Goal: Information Seeking & Learning: Learn about a topic

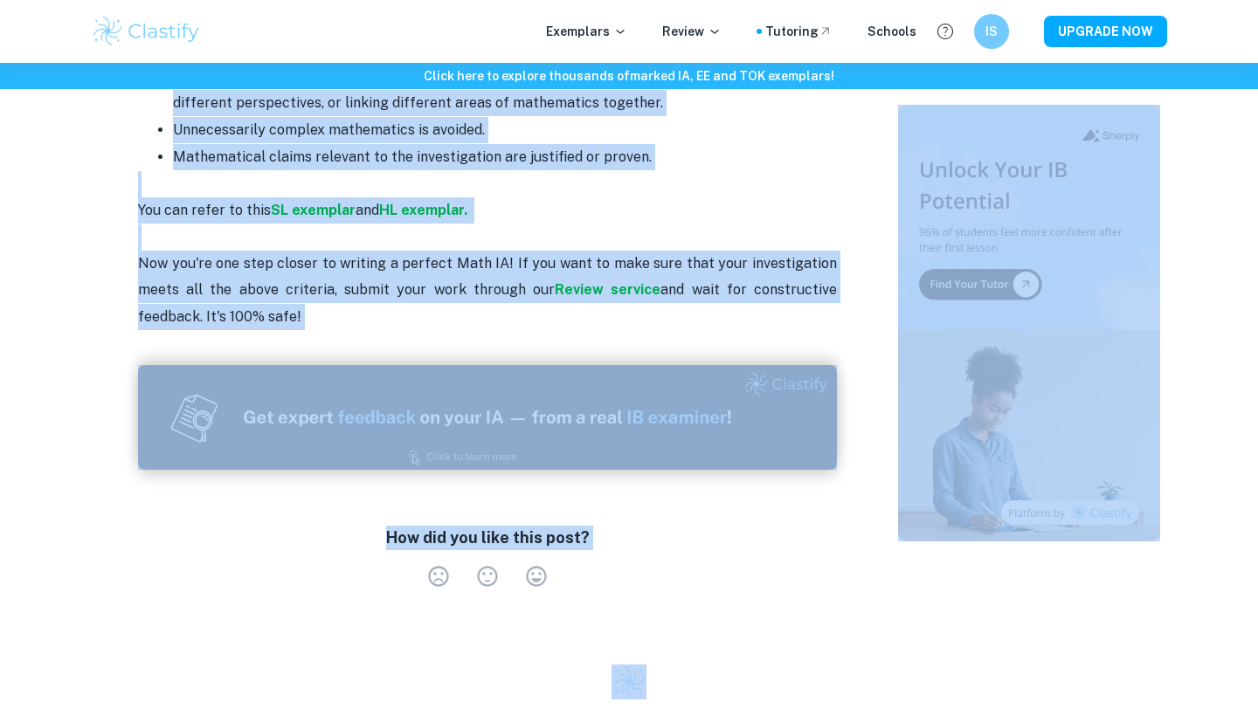
scroll to position [3796, 0]
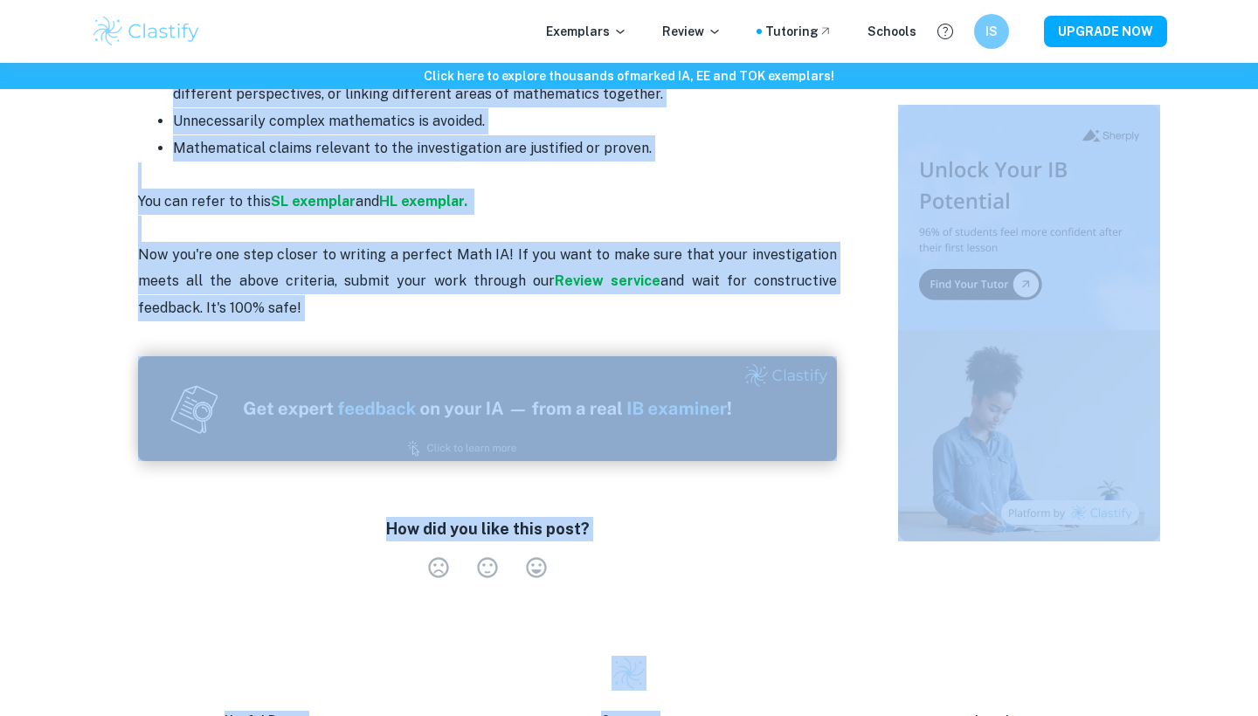
drag, startPoint x: 132, startPoint y: 346, endPoint x: 321, endPoint y: 265, distance: 205.4
copy div "Loremipsu D: Sitametconse - 5 adipis Eli seddo eiusmodte incididu utl etdolorem…"
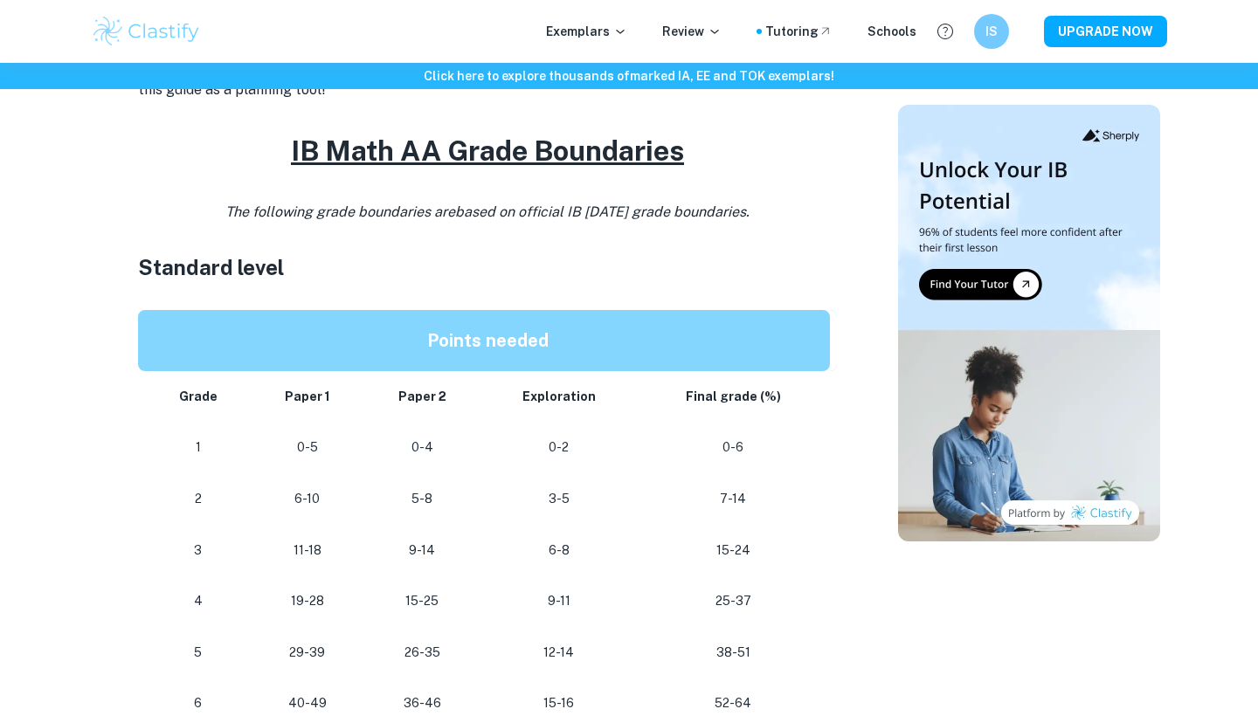
scroll to position [872, 0]
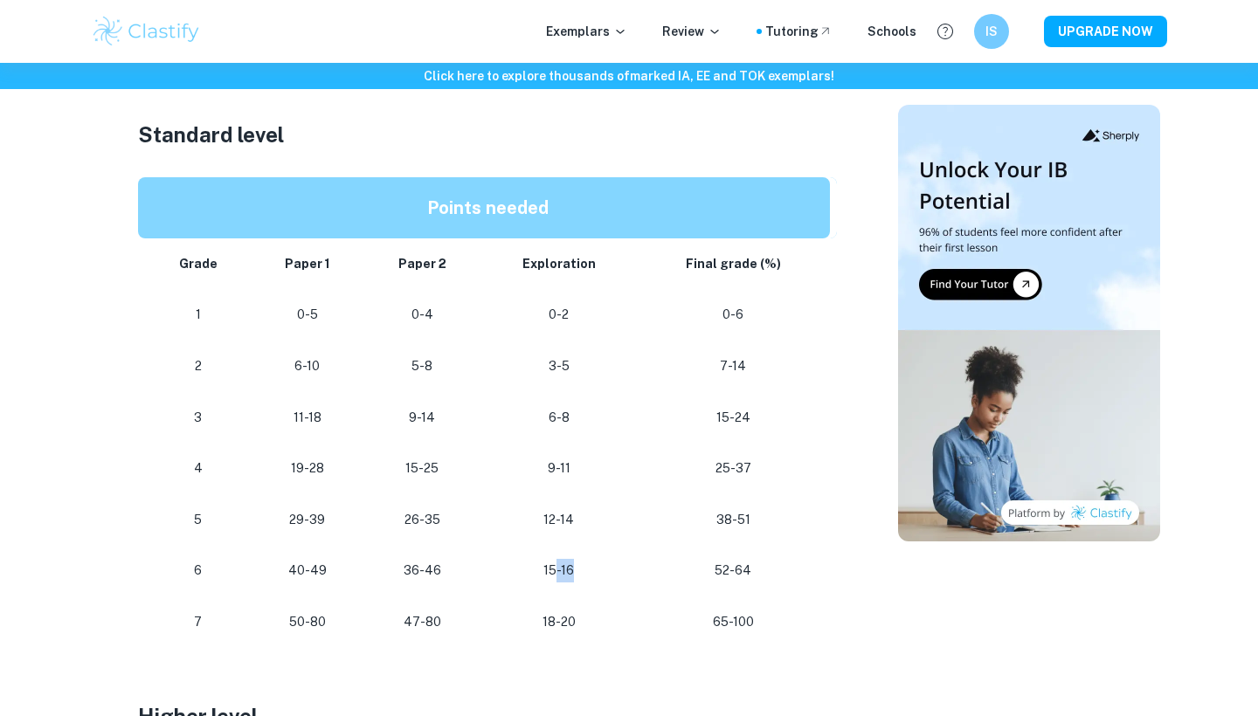
drag, startPoint x: 555, startPoint y: 567, endPoint x: 587, endPoint y: 567, distance: 31.4
click at [587, 567] on p "15-16" at bounding box center [558, 571] width 128 height 24
click at [545, 481] on td "9-11" at bounding box center [557, 469] width 155 height 52
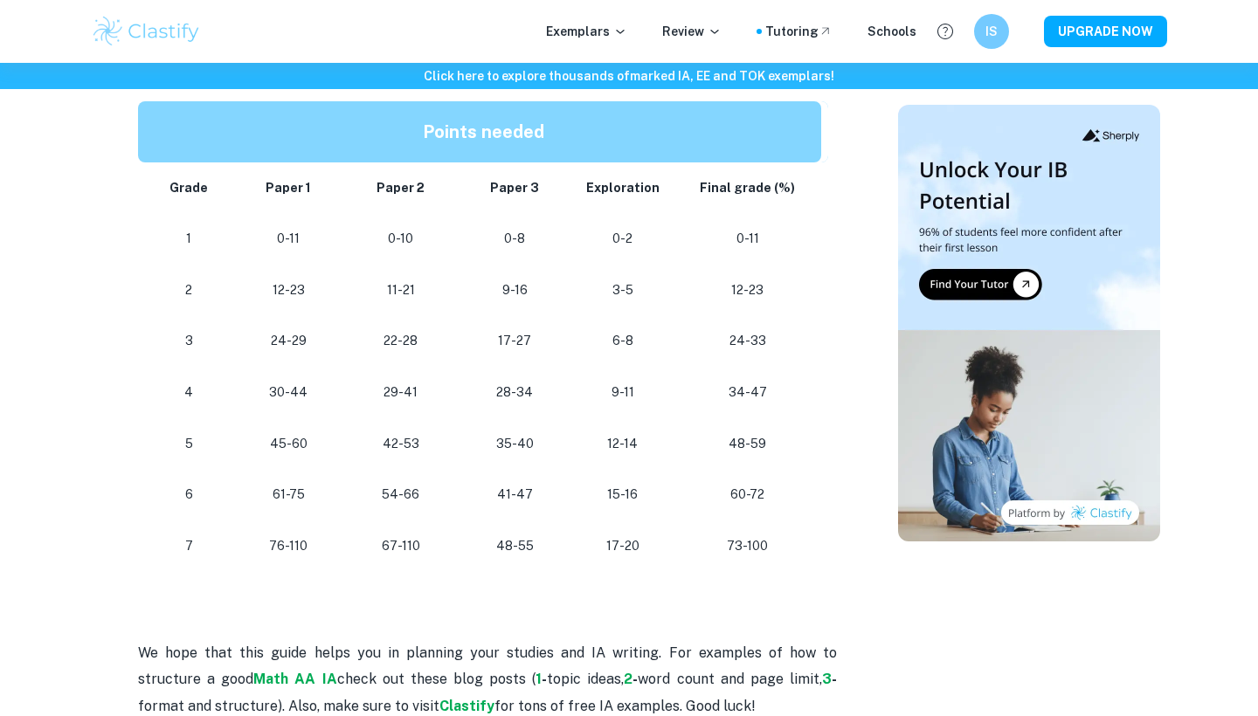
scroll to position [1529, 0]
drag, startPoint x: 638, startPoint y: 486, endPoint x: 608, endPoint y: 489, distance: 29.9
click at [606, 489] on p "15-16" at bounding box center [622, 496] width 73 height 24
drag, startPoint x: 415, startPoint y: 486, endPoint x: 387, endPoint y: 486, distance: 27.9
click at [387, 486] on p "54-66" at bounding box center [400, 496] width 86 height 24
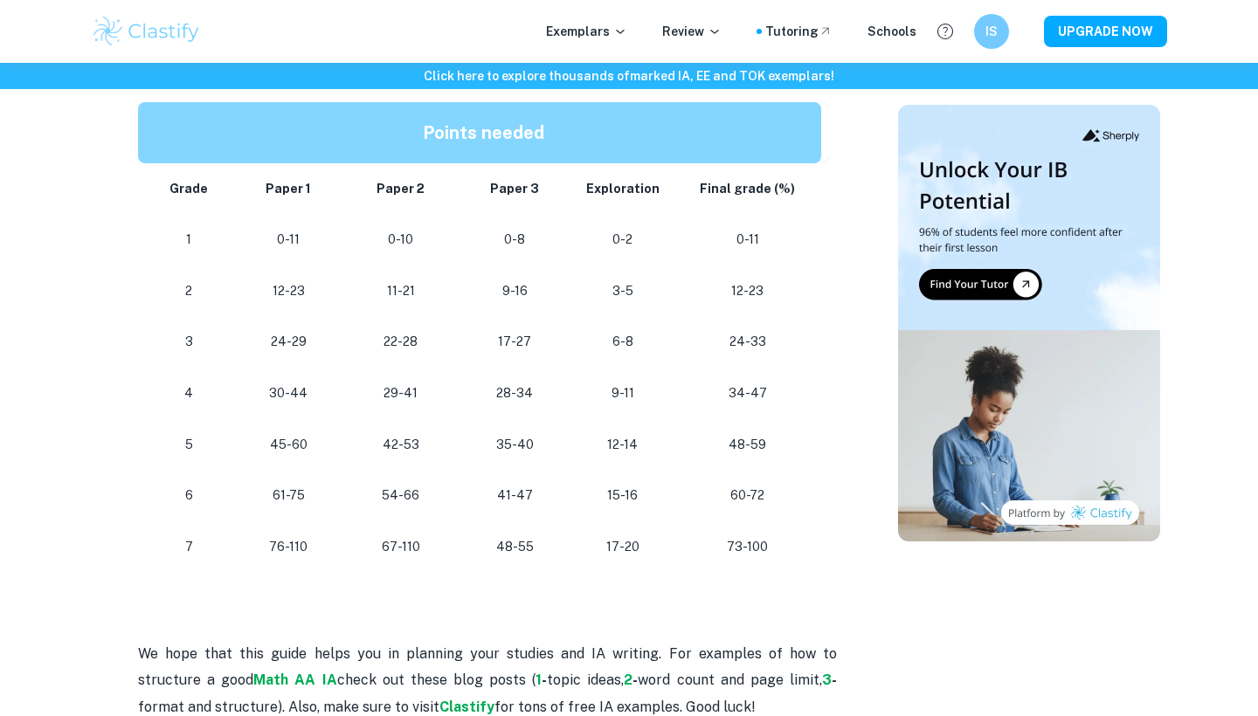
click at [308, 487] on p "61-75" at bounding box center [288, 496] width 83 height 24
drag, startPoint x: 308, startPoint y: 487, endPoint x: 281, endPoint y: 487, distance: 27.1
click at [281, 487] on p "61-75" at bounding box center [288, 496] width 83 height 24
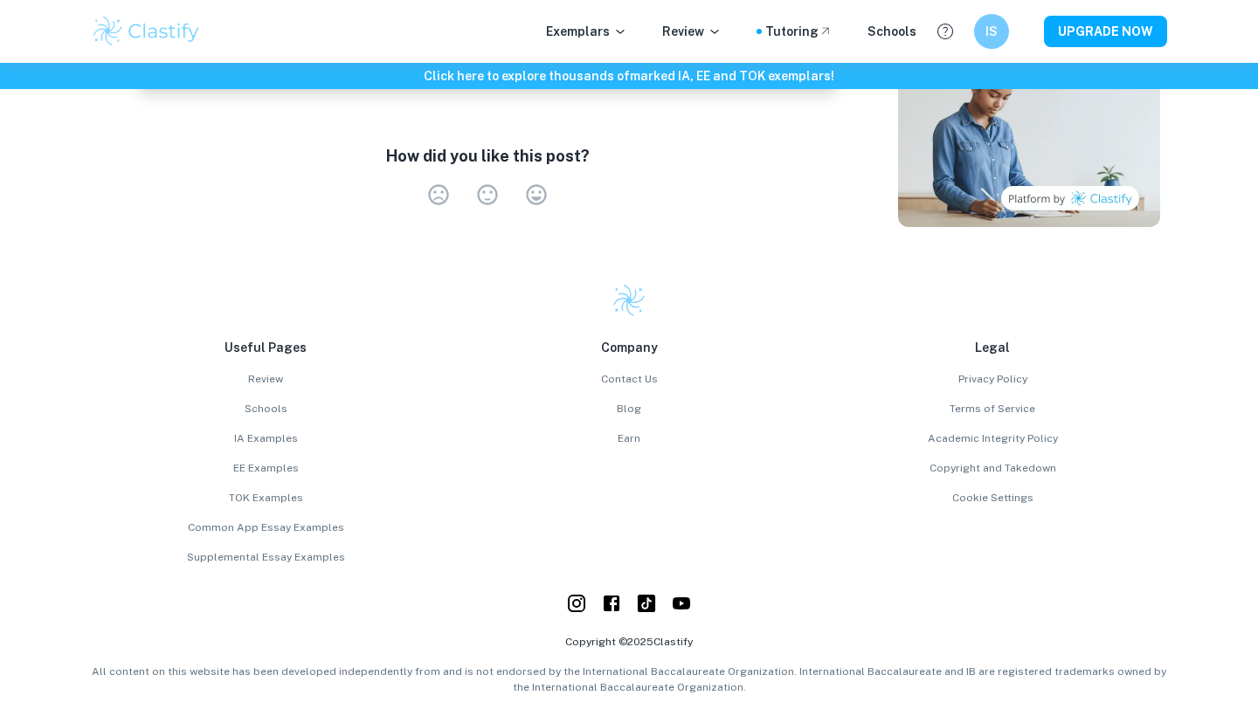
scroll to position [2300, 0]
